Goal: Navigation & Orientation: Go to known website

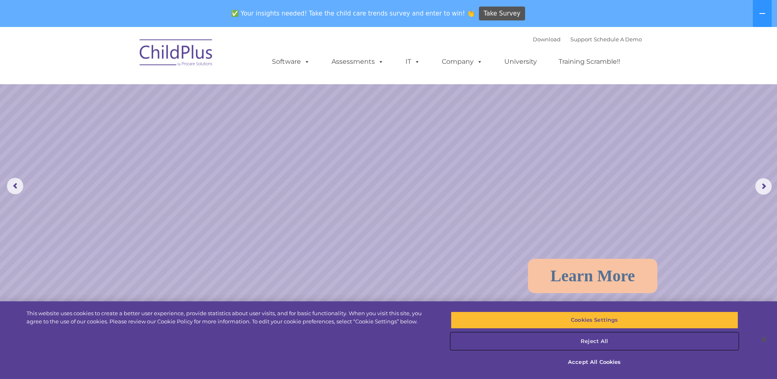
click at [606, 339] on button "Reject All" at bounding box center [595, 340] width 288 height 17
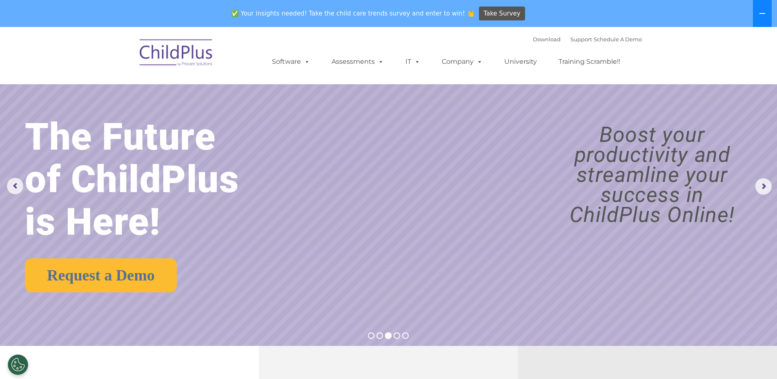
click at [762, 13] on icon at bounding box center [763, 13] width 6 height 1
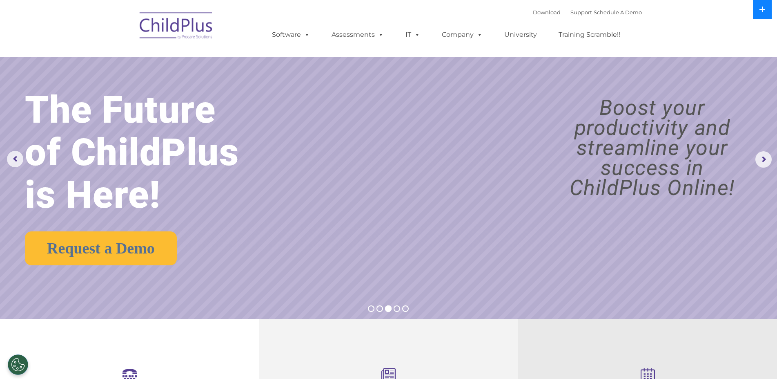
click at [762, 13] on button at bounding box center [762, 9] width 19 height 19
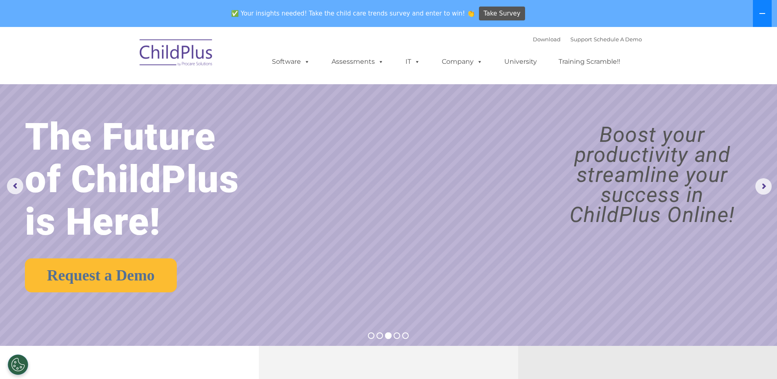
click at [762, 13] on icon at bounding box center [763, 13] width 6 height 1
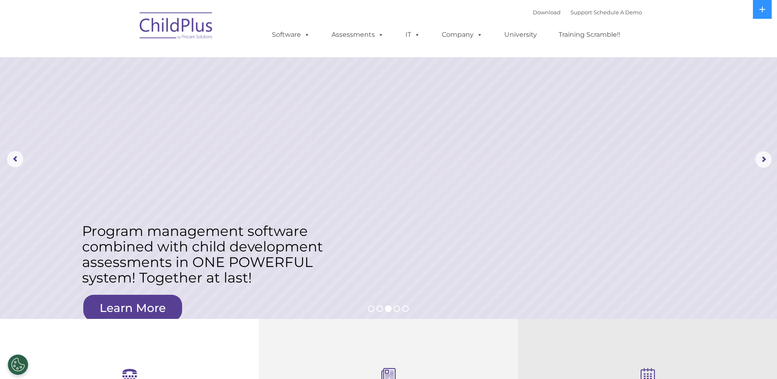
click at [164, 25] on img at bounding box center [177, 27] width 82 height 41
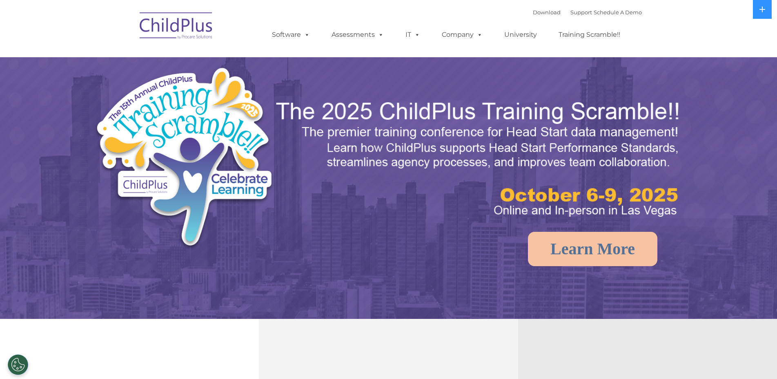
select select "MEDIUM"
